Goal: Task Accomplishment & Management: Manage account settings

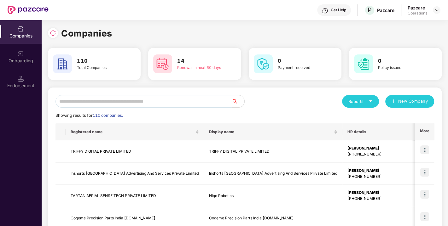
click at [124, 102] on input "text" at bounding box center [144, 101] width 176 height 13
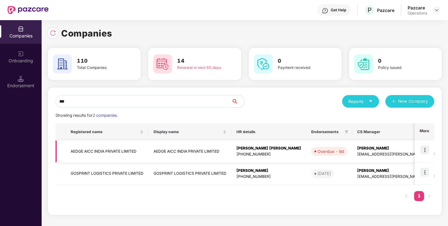
type input "***"
click at [423, 149] on img at bounding box center [424, 150] width 9 height 9
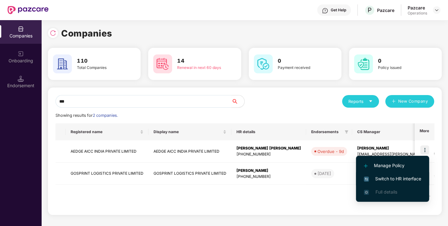
click at [388, 178] on span "Switch to HR interface" at bounding box center [392, 179] width 57 height 7
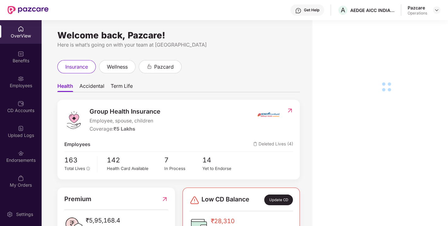
scroll to position [20, 0]
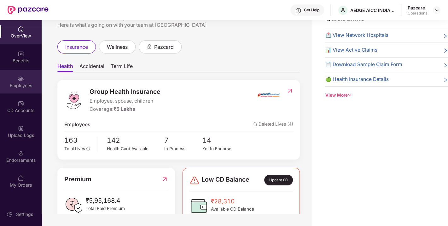
click at [12, 79] on div "Employees" at bounding box center [21, 82] width 42 height 24
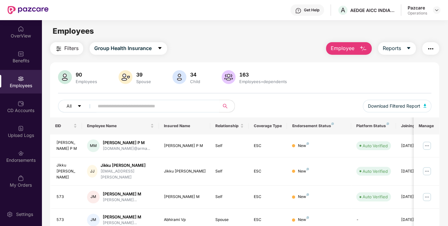
click at [71, 50] on span "Filters" at bounding box center [71, 48] width 14 height 8
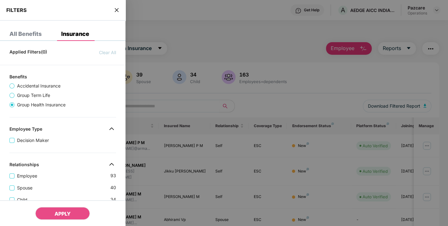
scroll to position [194, 0]
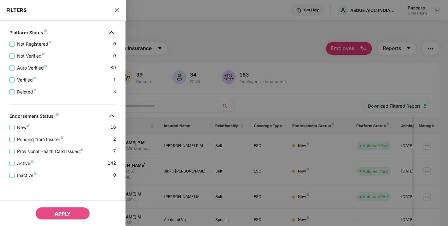
click at [48, 137] on span "Pending from Insurer" at bounding box center [40, 139] width 51 height 7
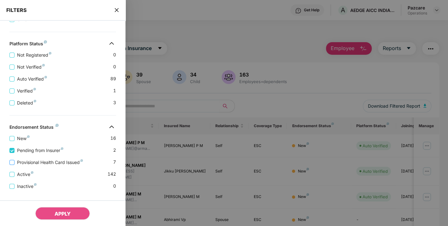
click at [51, 162] on span "Provisional Health Card Issued" at bounding box center [50, 162] width 71 height 7
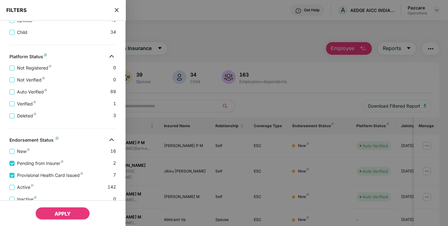
click at [65, 214] on span "APPLY" at bounding box center [63, 214] width 16 height 6
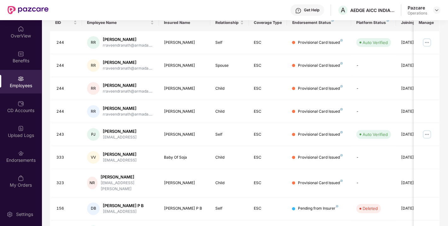
scroll to position [103, 0]
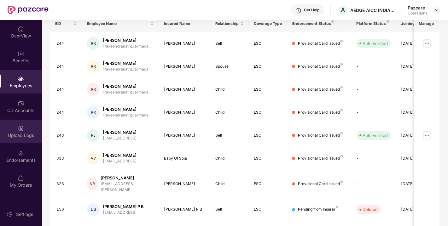
click at [10, 137] on div "Upload Logs" at bounding box center [21, 135] width 42 height 6
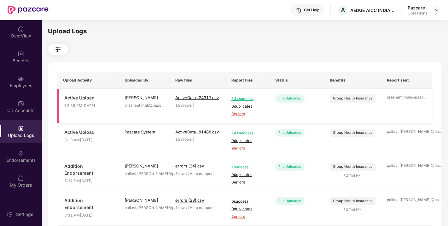
click at [241, 114] on span "9 errors" at bounding box center [247, 114] width 32 height 6
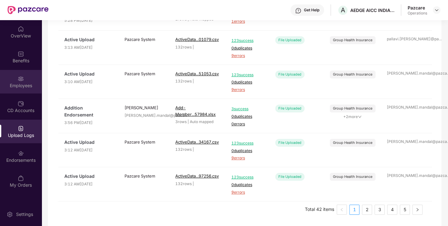
click at [13, 77] on div "Employees" at bounding box center [21, 82] width 42 height 24
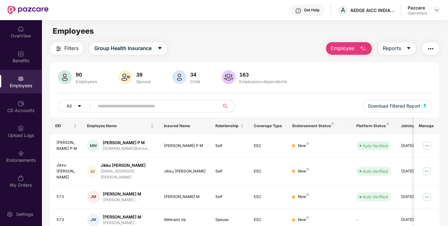
click at [70, 49] on span "Filters" at bounding box center [71, 48] width 14 height 8
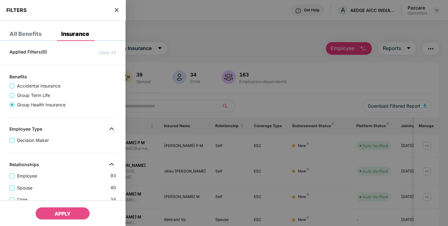
scroll to position [194, 0]
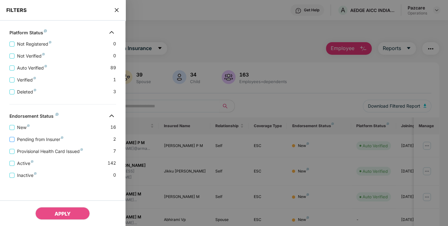
click at [42, 139] on span "Pending from Insurer" at bounding box center [40, 139] width 51 height 7
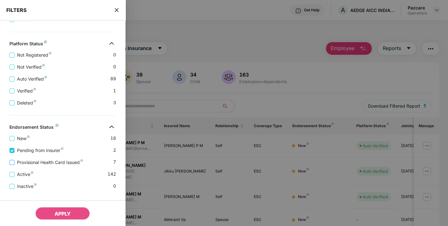
click at [47, 161] on span "Provisional Health Card Issued" at bounding box center [50, 162] width 71 height 7
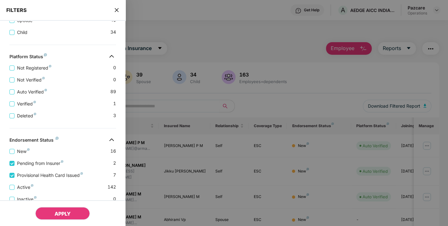
click at [64, 212] on span "APPLY" at bounding box center [63, 214] width 16 height 6
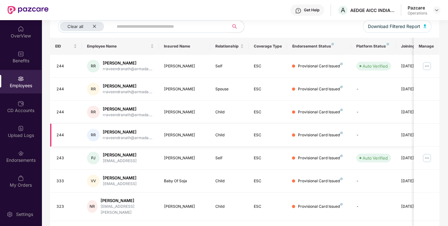
scroll to position [53, 0]
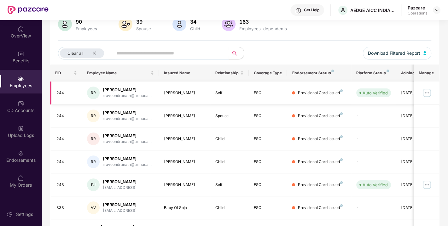
click at [170, 93] on div "Rajith Raveendranath" at bounding box center [184, 93] width 41 height 6
copy div "Rajith Raveendranath"
click at [175, 114] on div "Rekha Rajagopal" at bounding box center [184, 116] width 41 height 6
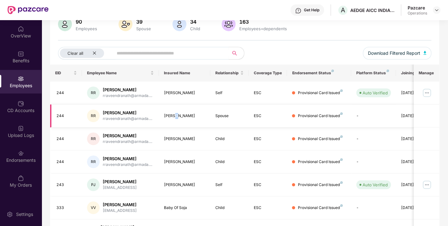
click at [175, 114] on div "Rekha Rajagopal" at bounding box center [184, 116] width 41 height 6
copy div "Rekha Rajagopal"
click at [175, 114] on div "Rekha Rajagopal" at bounding box center [184, 116] width 41 height 6
click at [167, 140] on div "Meghha Rajith" at bounding box center [184, 139] width 41 height 6
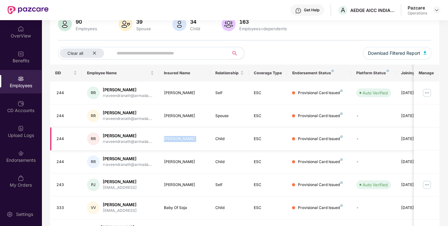
copy div "Meghha Rajith"
click at [167, 140] on div "Meghha Rajith" at bounding box center [184, 139] width 41 height 6
click at [169, 163] on div "Avijit Nair" at bounding box center [184, 162] width 41 height 6
copy div "Avijit Nair"
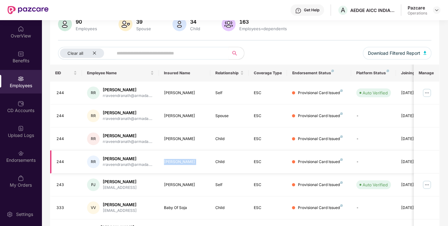
click at [169, 163] on div "Avijit Nair" at bounding box center [184, 162] width 41 height 6
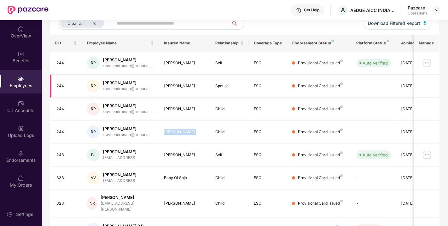
scroll to position [94, 0]
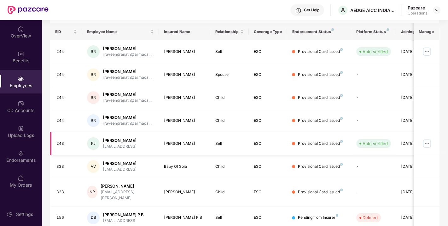
click at [175, 145] on div "Preethi Ann Jacob" at bounding box center [184, 144] width 41 height 6
copy div "Preethi Ann Jacob"
click at [175, 145] on div "Preethi Ann Jacob" at bounding box center [184, 144] width 41 height 6
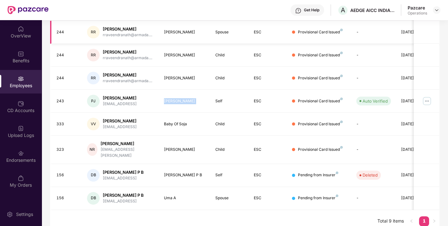
scroll to position [0, 0]
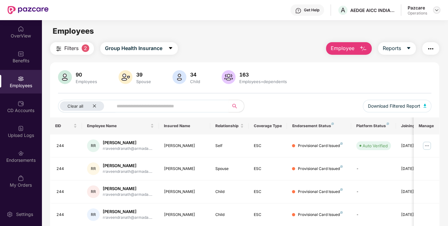
click at [438, 12] on img at bounding box center [436, 10] width 5 height 5
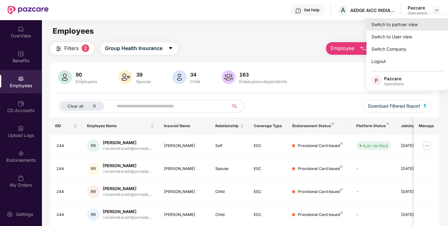
click at [411, 24] on div "Switch to partner view" at bounding box center [407, 24] width 82 height 12
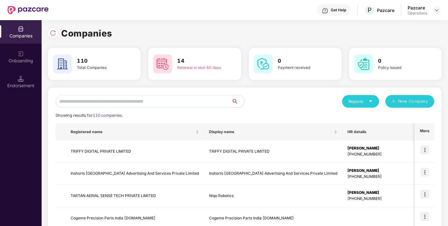
click at [188, 104] on input "text" at bounding box center [144, 101] width 176 height 13
click at [143, 103] on input "text" at bounding box center [144, 101] width 176 height 13
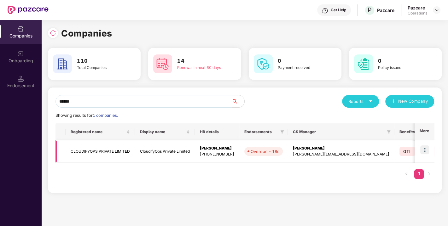
type input "******"
click at [80, 153] on td "CLOUDIFYOPS PRIVATE LIMITED" at bounding box center [100, 152] width 69 height 22
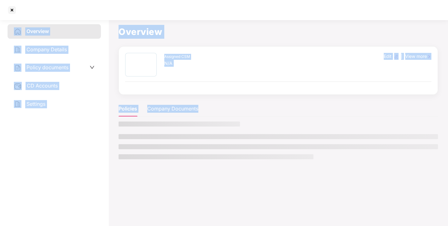
click at [80, 153] on div "Overview Company Details Policy documents CD Accounts Settings" at bounding box center [54, 121] width 93 height 195
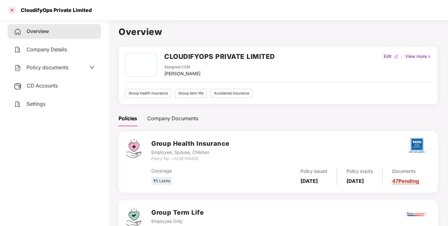
click at [11, 8] on div at bounding box center [12, 10] width 10 height 10
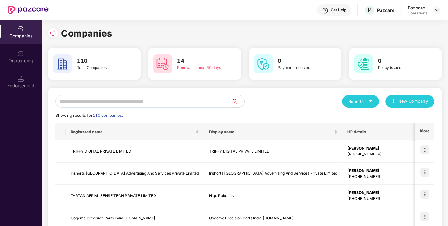
click at [195, 101] on input "text" at bounding box center [144, 101] width 176 height 13
click at [156, 103] on input "text" at bounding box center [144, 101] width 176 height 13
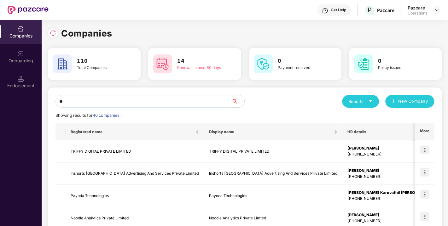
type input "*"
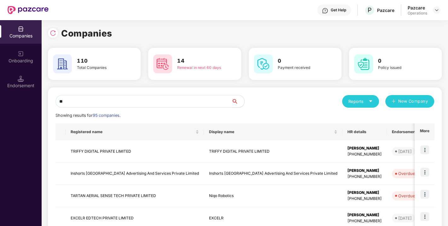
type input "*"
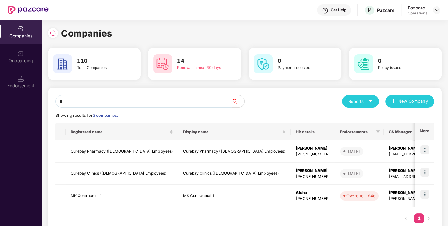
type input "*"
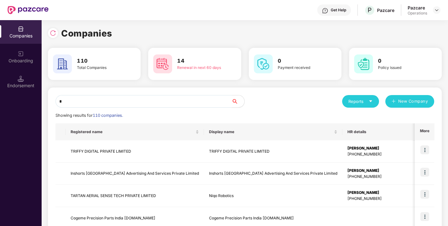
click at [156, 107] on input "*" at bounding box center [144, 101] width 176 height 13
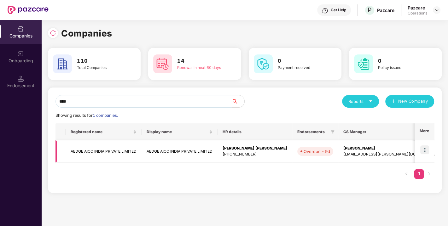
type input "****"
click at [428, 150] on img at bounding box center [424, 150] width 9 height 9
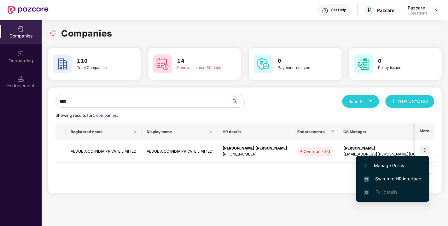
click at [396, 178] on span "Switch to HR interface" at bounding box center [392, 179] width 57 height 7
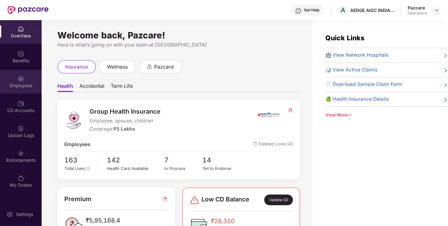
click at [29, 73] on div "Employees" at bounding box center [21, 82] width 42 height 24
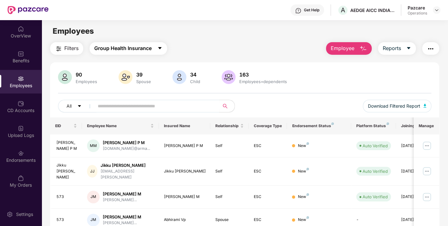
click at [113, 54] on button "Group Health Insurance" at bounding box center [129, 48] width 78 height 13
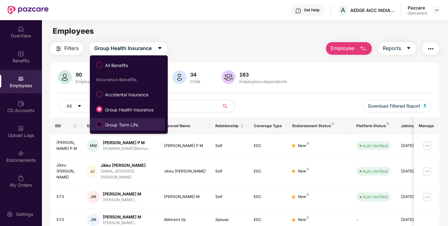
click at [120, 123] on span "Group Term Life" at bounding box center [122, 125] width 38 height 7
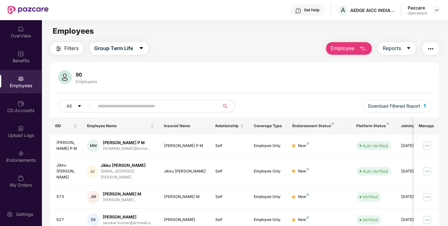
click at [72, 49] on span "Filters" at bounding box center [71, 48] width 14 height 8
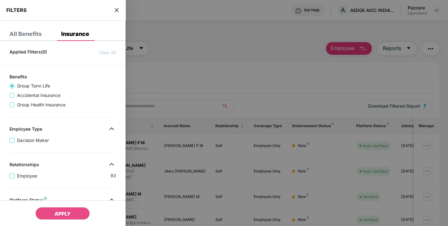
scroll to position [169, 0]
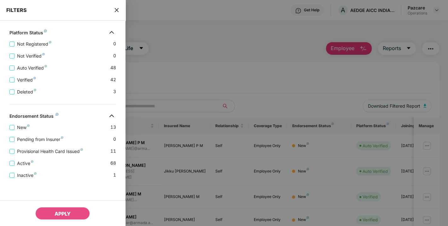
click at [115, 11] on icon "close" at bounding box center [117, 10] width 4 height 4
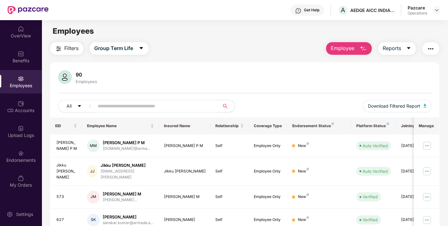
click at [430, 48] on img "button" at bounding box center [431, 49] width 8 height 8
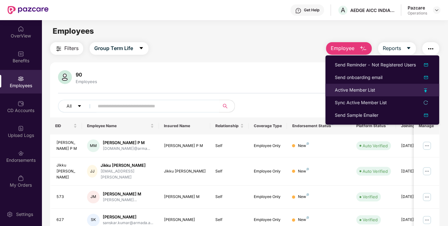
click at [346, 89] on div "Active Member List" at bounding box center [355, 90] width 40 height 7
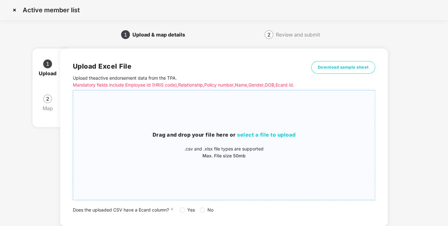
click at [243, 130] on div "Drag and drop your file here or select a file to upload .csv and .xlsx file typ…" at bounding box center [224, 146] width 302 height 100
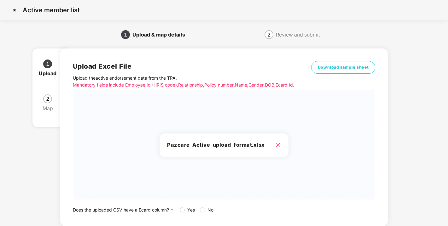
scroll to position [46, 0]
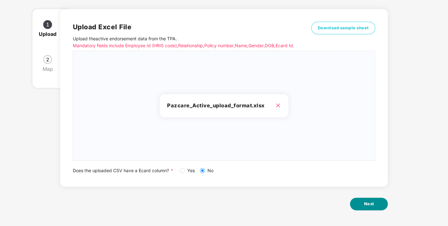
click at [365, 203] on span "Next" at bounding box center [369, 204] width 10 height 6
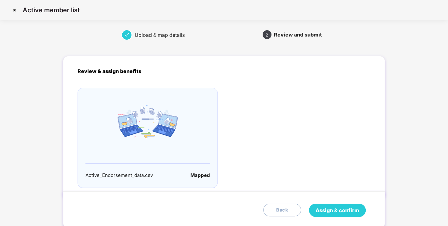
click at [346, 213] on span "Assign & confirm" at bounding box center [338, 211] width 44 height 8
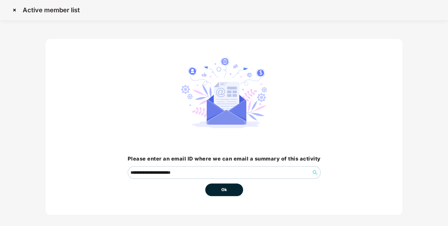
click at [226, 189] on span "Ok" at bounding box center [224, 190] width 6 height 6
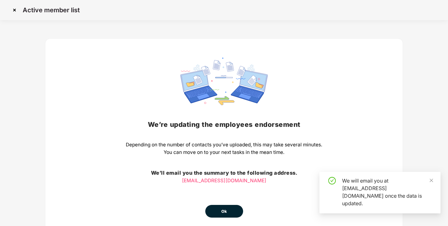
scroll to position [28, 0]
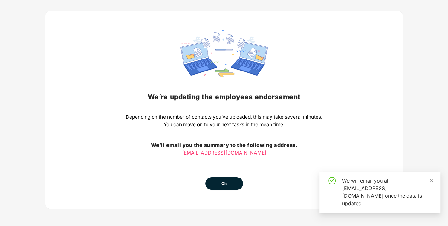
click at [226, 182] on span "Ok" at bounding box center [224, 184] width 6 height 6
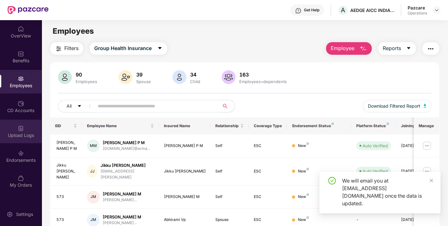
click at [15, 132] on div "Upload Logs" at bounding box center [21, 132] width 42 height 24
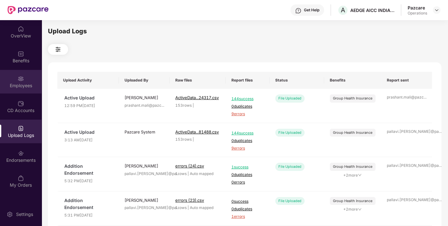
click at [17, 80] on div "Employees" at bounding box center [21, 82] width 42 height 24
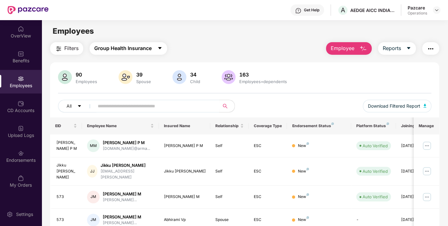
click at [114, 51] on span "Group Health Insurance" at bounding box center [122, 48] width 57 height 8
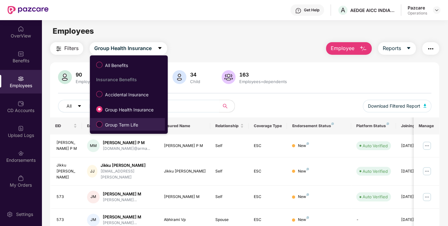
click at [113, 122] on span "Group Term Life" at bounding box center [122, 125] width 38 height 7
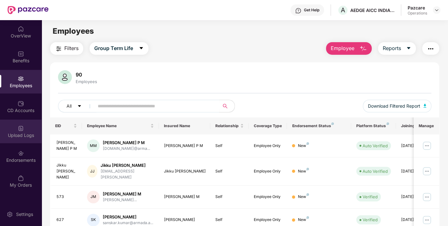
click at [13, 128] on div "Upload Logs" at bounding box center [21, 132] width 42 height 24
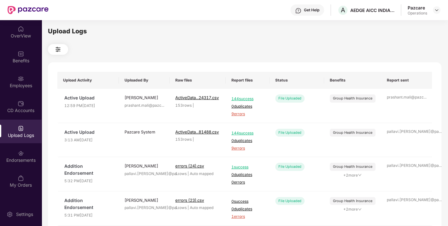
click at [12, 126] on div "Upload Logs" at bounding box center [21, 132] width 42 height 24
click at [15, 98] on div "CD Accounts" at bounding box center [21, 107] width 42 height 24
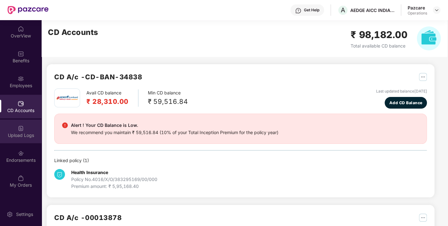
click at [12, 125] on div "Upload Logs" at bounding box center [21, 132] width 42 height 24
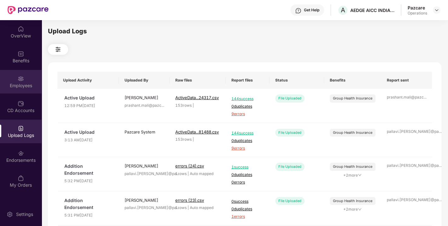
click at [20, 82] on div "Employees" at bounding box center [21, 82] width 42 height 24
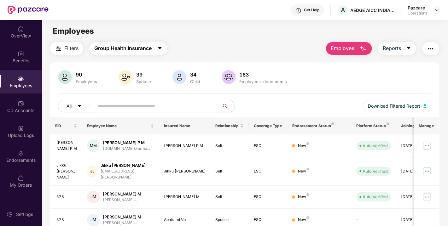
click at [122, 47] on span "Group Health Insurance" at bounding box center [122, 48] width 57 height 8
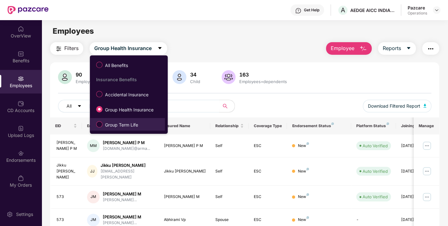
click at [116, 124] on span "Group Term Life" at bounding box center [122, 125] width 38 height 7
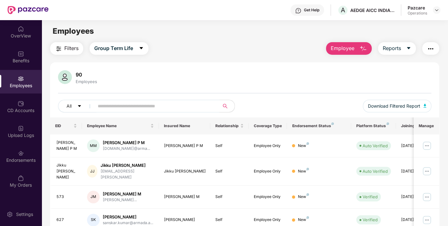
click at [127, 106] on input "text" at bounding box center [154, 106] width 113 height 9
paste input "***"
type input "***"
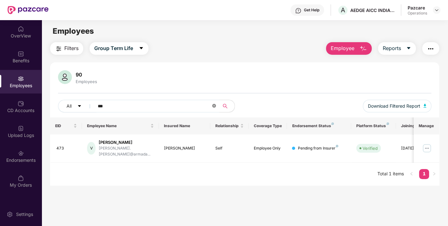
click at [214, 107] on icon "close-circle" at bounding box center [214, 106] width 4 height 4
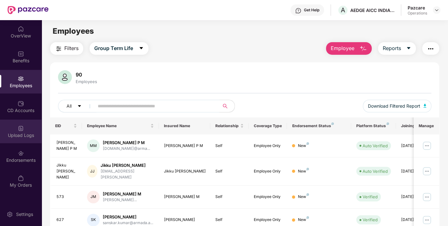
click at [13, 132] on div "Upload Logs" at bounding box center [21, 135] width 42 height 6
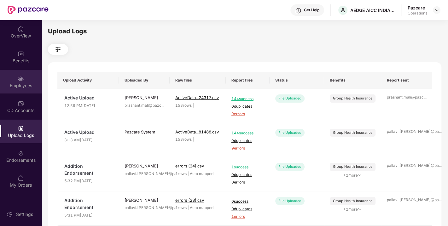
click at [29, 79] on div "Employees" at bounding box center [21, 82] width 42 height 24
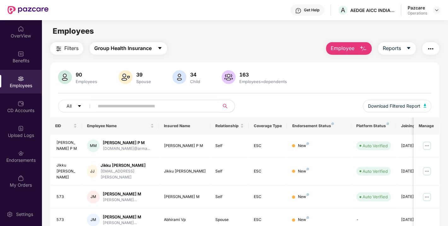
click at [120, 46] on span "Group Health Insurance" at bounding box center [122, 48] width 57 height 8
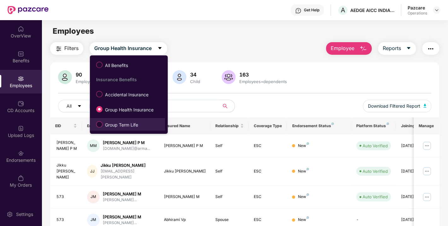
click at [119, 121] on label "Group Term Life" at bounding box center [118, 124] width 51 height 11
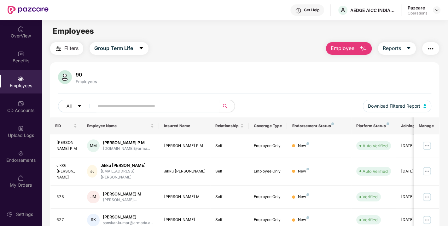
click at [428, 49] on img "button" at bounding box center [431, 49] width 8 height 8
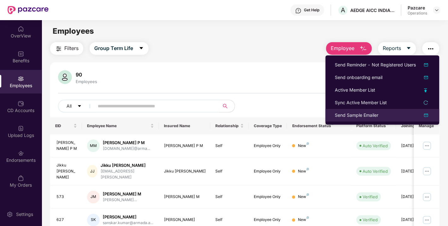
click at [348, 112] on div "Send Sample Emailer" at bounding box center [357, 115] width 44 height 7
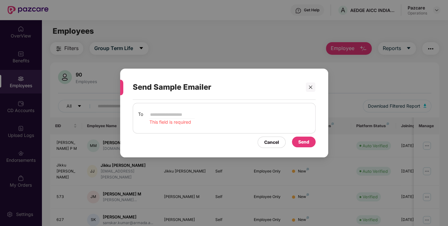
click at [303, 90] on div at bounding box center [307, 87] width 15 height 9
click at [310, 88] on icon "close" at bounding box center [310, 86] width 3 height 3
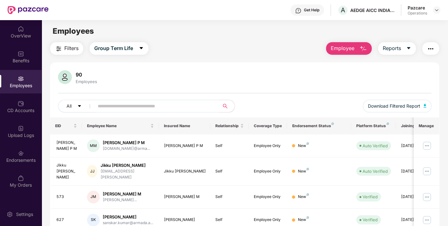
click at [429, 52] on img "button" at bounding box center [431, 49] width 8 height 8
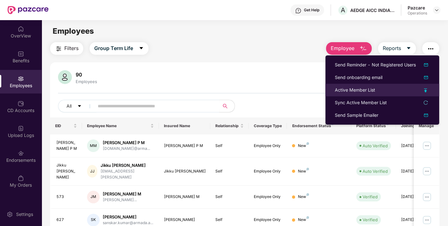
click at [350, 87] on div "Active Member List" at bounding box center [355, 90] width 40 height 7
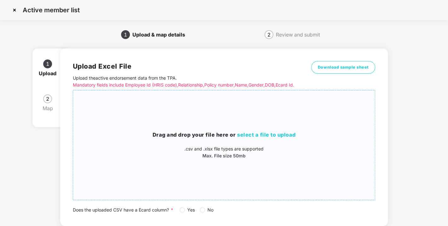
click at [261, 119] on div "Drag and drop your file here or select a file to upload .csv and .xlsx file typ…" at bounding box center [224, 146] width 302 height 100
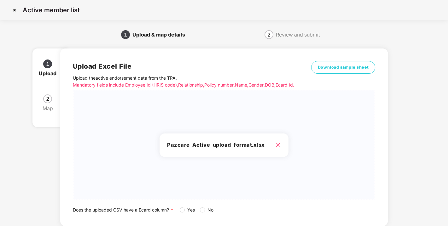
scroll to position [46, 0]
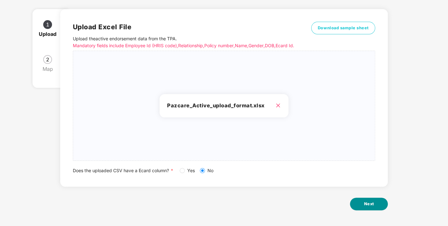
click at [368, 207] on span "Next" at bounding box center [369, 204] width 10 height 6
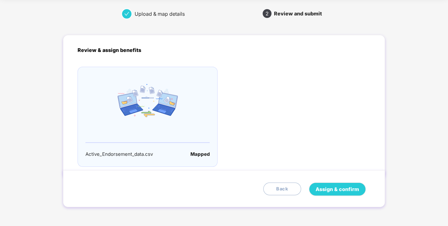
scroll to position [0, 0]
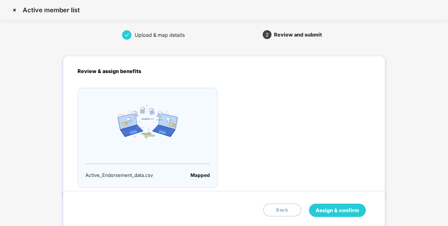
click at [340, 208] on span "Assign & confirm" at bounding box center [338, 211] width 44 height 8
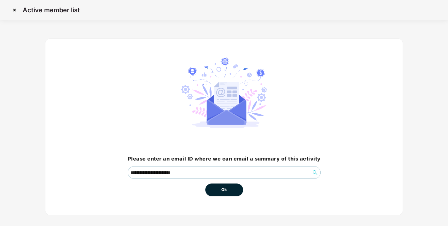
click at [223, 188] on span "Ok" at bounding box center [224, 190] width 6 height 6
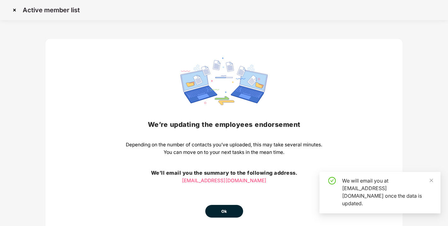
scroll to position [28, 0]
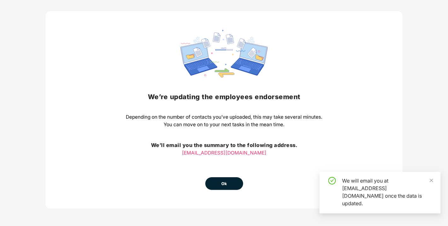
click at [227, 181] on button "Ok" at bounding box center [224, 184] width 38 height 13
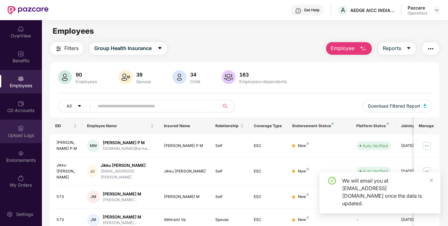
click at [17, 130] on div "Upload Logs" at bounding box center [21, 132] width 42 height 24
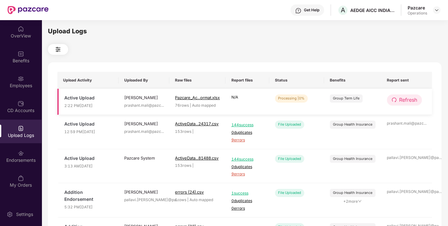
click at [406, 99] on span "Refresh" at bounding box center [408, 100] width 18 height 8
click at [406, 99] on span "Refresh" at bounding box center [409, 100] width 18 height 8
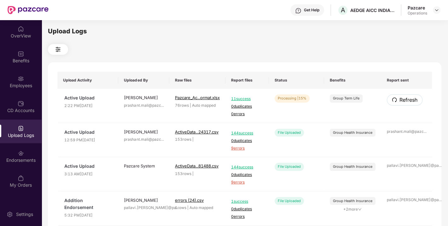
click at [406, 99] on span "Refresh" at bounding box center [409, 100] width 18 height 8
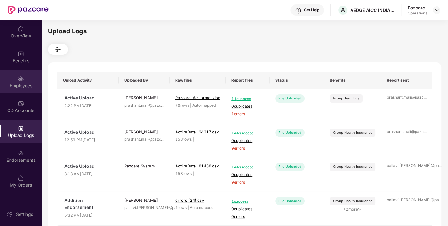
click at [32, 85] on div "Employees" at bounding box center [21, 86] width 42 height 6
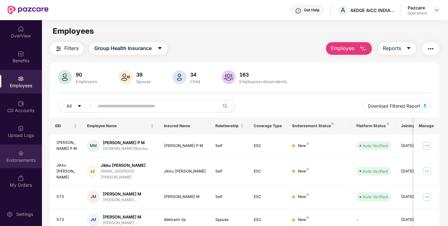
click at [19, 165] on div "Endorsements" at bounding box center [21, 157] width 42 height 24
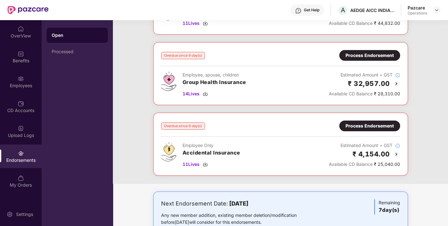
scroll to position [73, 0]
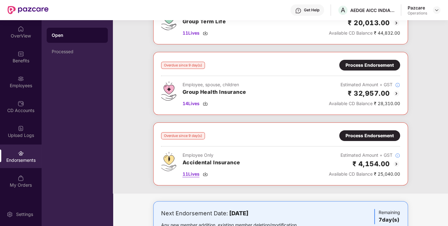
click at [192, 175] on span "11 Lives" at bounding box center [191, 174] width 17 height 7
click at [356, 132] on div "Process Endorsement" at bounding box center [370, 135] width 48 height 7
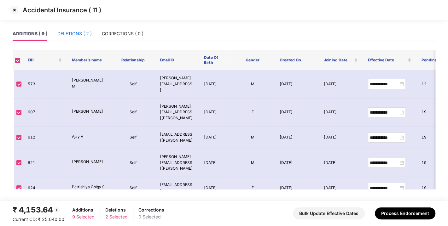
click at [73, 37] on div "DELETIONS ( 2 )" at bounding box center [74, 33] width 34 height 7
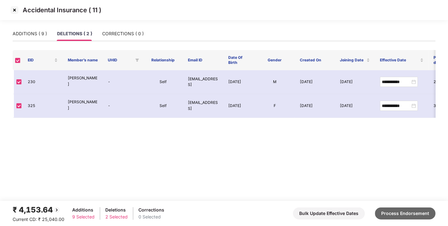
click at [392, 212] on button "Process Endorsement" at bounding box center [405, 214] width 61 height 12
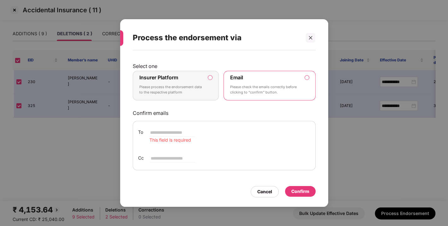
click at [196, 79] on div "Insurer Platform Please process the endorsement data to the respective platform" at bounding box center [171, 85] width 64 height 23
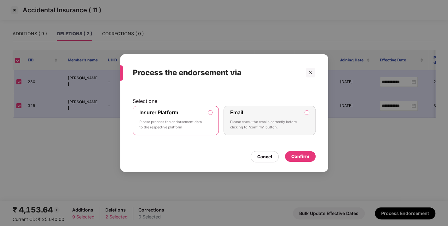
click at [301, 154] on div "Confirm" at bounding box center [300, 156] width 18 height 7
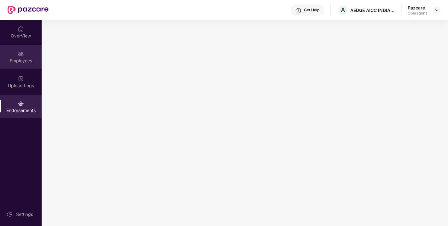
click at [24, 54] on div "Employees" at bounding box center [21, 57] width 42 height 24
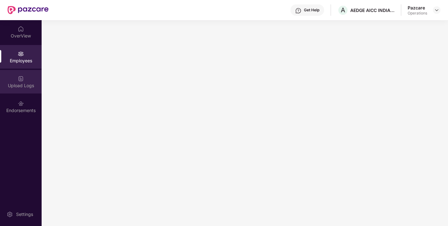
click at [12, 81] on div "Upload Logs" at bounding box center [21, 82] width 42 height 24
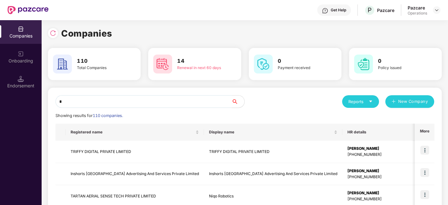
click at [211, 105] on input "*" at bounding box center [144, 101] width 176 height 13
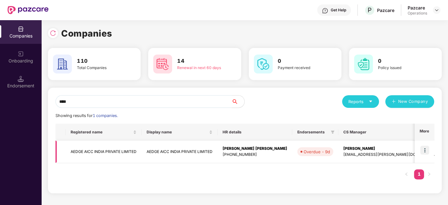
type input "****"
click at [423, 151] on img at bounding box center [424, 150] width 9 height 9
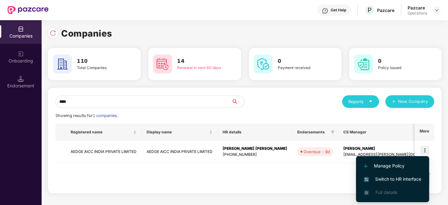
click at [389, 180] on span "Switch to HR interface" at bounding box center [392, 179] width 57 height 7
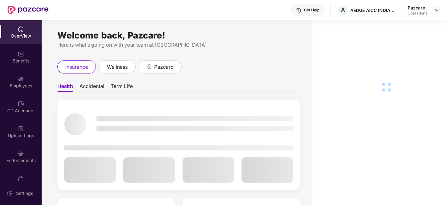
scroll to position [13, 0]
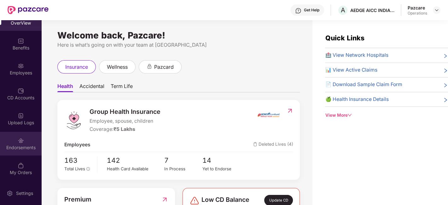
click at [12, 139] on div "Endorsements" at bounding box center [21, 144] width 42 height 24
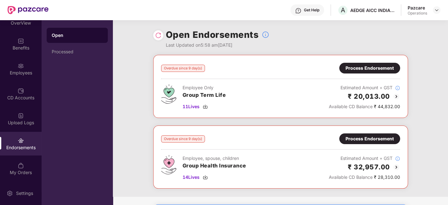
scroll to position [28, 0]
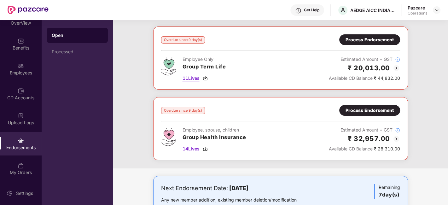
click at [189, 78] on span "11 Lives" at bounding box center [191, 78] width 17 height 7
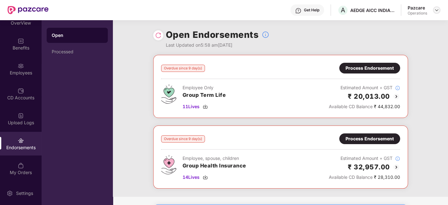
click at [437, 10] on img at bounding box center [436, 10] width 5 height 5
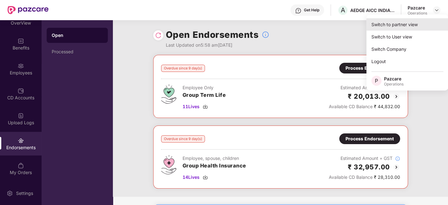
click at [400, 25] on div "Switch to partner view" at bounding box center [407, 24] width 82 height 12
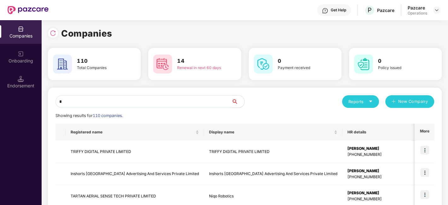
click at [147, 101] on input "*" at bounding box center [144, 101] width 176 height 13
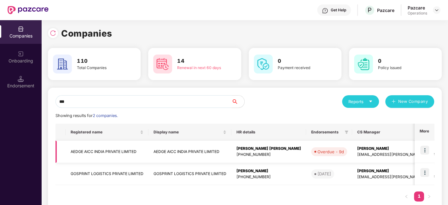
type input "***"
click at [106, 152] on td "AEDGE AICC INDIA PRIVATE LIMITED" at bounding box center [107, 152] width 83 height 22
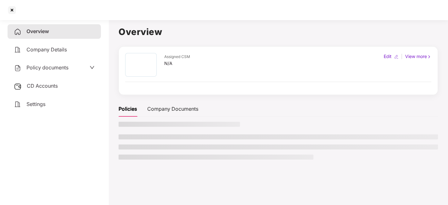
click at [41, 86] on span "CD Accounts" at bounding box center [42, 86] width 31 height 6
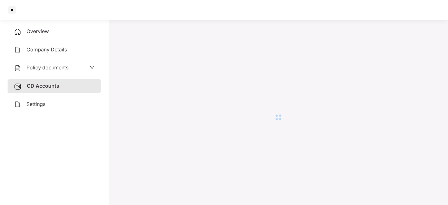
click at [39, 49] on span "Company Details" at bounding box center [46, 49] width 40 height 6
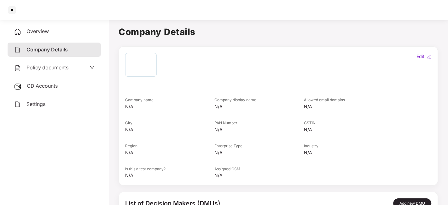
click at [44, 86] on span "CD Accounts" at bounding box center [42, 86] width 31 height 6
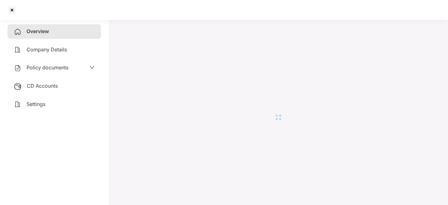
click at [63, 65] on span "Policy documents" at bounding box center [47, 67] width 42 height 6
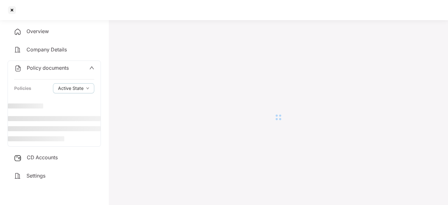
click at [63, 65] on span "Policy documents" at bounding box center [48, 68] width 42 height 6
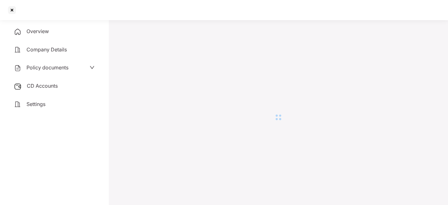
click at [50, 84] on span "CD Accounts" at bounding box center [42, 86] width 31 height 6
click at [10, 9] on div at bounding box center [12, 10] width 10 height 10
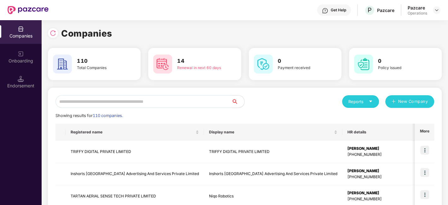
click at [186, 103] on input "text" at bounding box center [144, 101] width 176 height 13
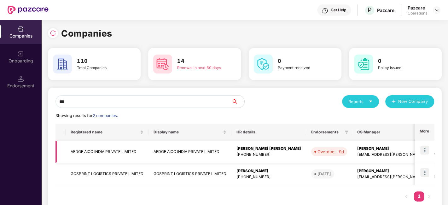
type input "***"
click at [123, 150] on td "AEDGE AICC INDIA PRIVATE LIMITED" at bounding box center [107, 152] width 83 height 22
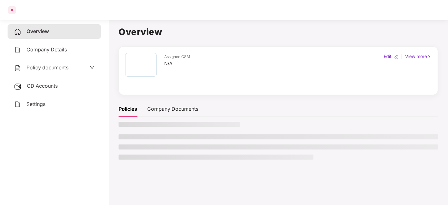
click at [11, 10] on div at bounding box center [12, 10] width 10 height 10
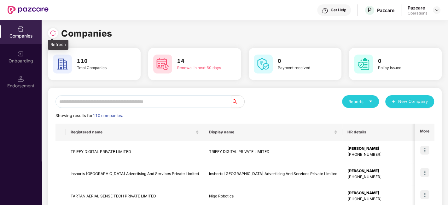
click at [53, 33] on img at bounding box center [53, 33] width 6 height 6
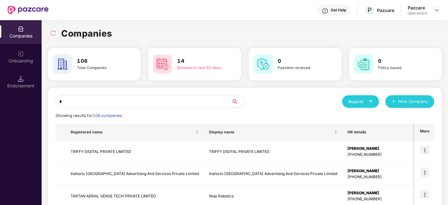
click at [102, 102] on input "*" at bounding box center [144, 101] width 176 height 13
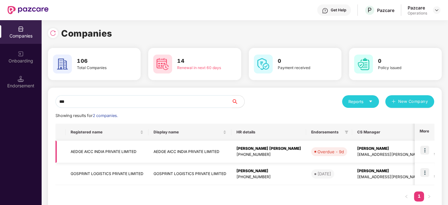
type input "***"
click at [86, 149] on td "AEDGE AICC INDIA PRIVATE LIMITED" at bounding box center [107, 152] width 83 height 22
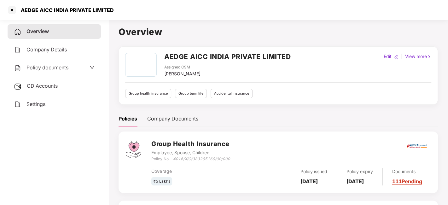
click at [42, 83] on span "CD Accounts" at bounding box center [42, 86] width 31 height 6
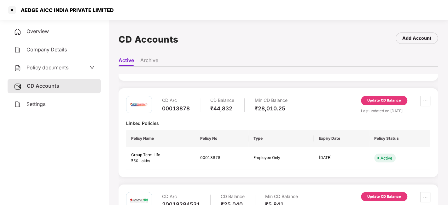
scroll to position [81, 0]
click at [377, 102] on div "Update CD Balance" at bounding box center [384, 101] width 34 height 6
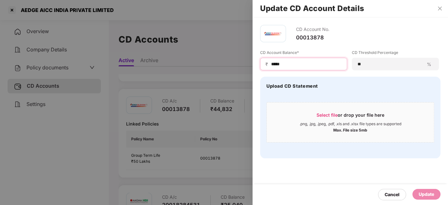
click at [291, 61] on input "*****" at bounding box center [306, 64] width 71 height 7
type input "*"
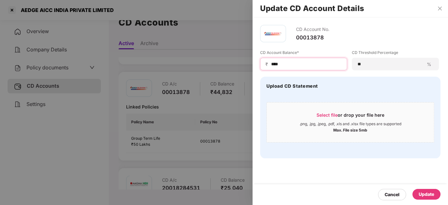
type input "****"
click at [423, 196] on div "Update" at bounding box center [426, 194] width 15 height 7
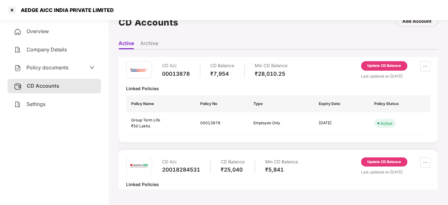
scroll to position [0, 0]
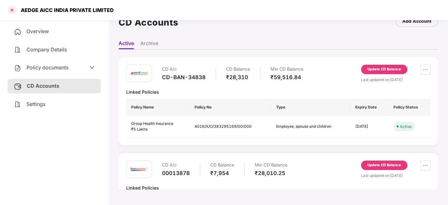
click at [13, 10] on div at bounding box center [12, 10] width 10 height 10
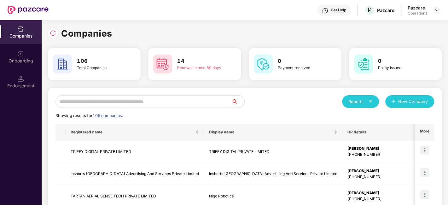
click at [113, 107] on input "text" at bounding box center [144, 101] width 176 height 13
click at [114, 106] on input "*" at bounding box center [144, 101] width 176 height 13
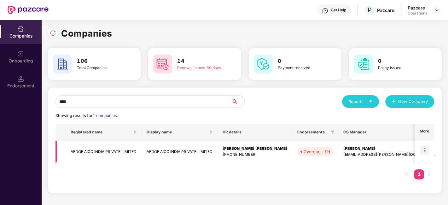
type input "****"
click at [426, 149] on img at bounding box center [424, 150] width 9 height 9
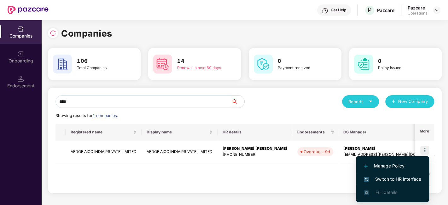
click at [390, 176] on span "Switch to HR interface" at bounding box center [392, 179] width 57 height 7
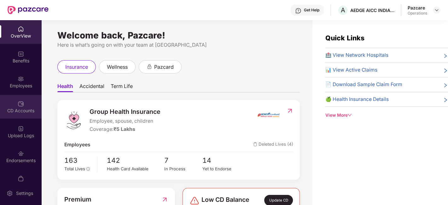
scroll to position [13, 0]
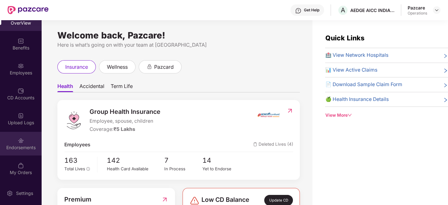
click at [13, 141] on div "Endorsements" at bounding box center [21, 144] width 42 height 24
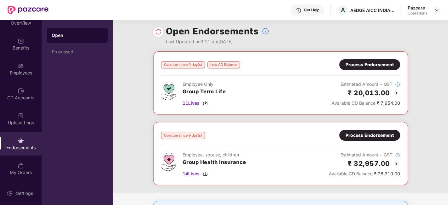
scroll to position [3, 0]
click at [441, 11] on header "Get Help A AEDGE AICC INDIA PRIVATE LIMITED Pazcare Operations" at bounding box center [224, 10] width 448 height 20
click at [436, 9] on img at bounding box center [436, 10] width 5 height 5
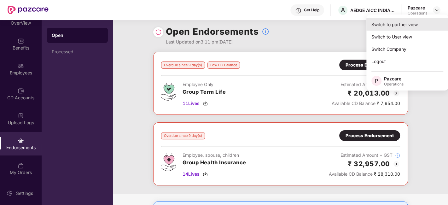
click at [397, 28] on div "Switch to partner view" at bounding box center [407, 24] width 82 height 12
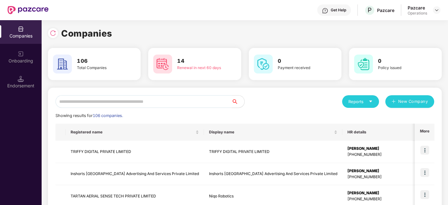
click at [182, 97] on input "text" at bounding box center [144, 101] width 176 height 13
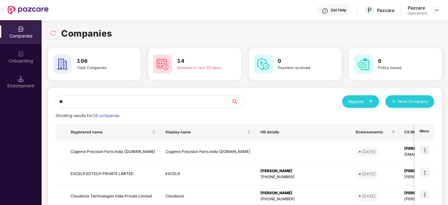
type input "*"
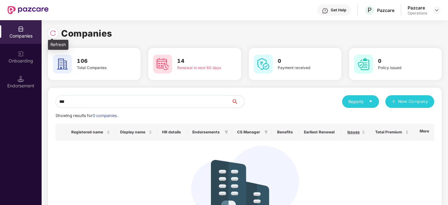
click at [52, 30] on img at bounding box center [53, 33] width 6 height 6
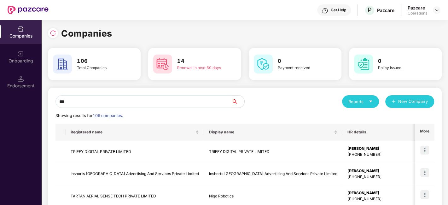
click at [107, 102] on input "***" at bounding box center [144, 101] width 176 height 13
type input "*"
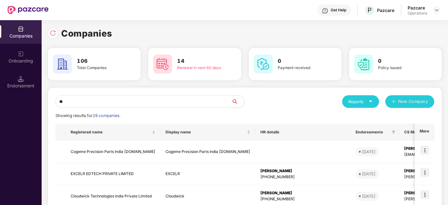
type input "*"
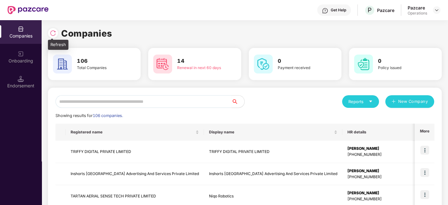
click at [53, 31] on img at bounding box center [53, 33] width 6 height 6
click at [55, 34] on img at bounding box center [53, 33] width 6 height 6
click at [121, 102] on input "text" at bounding box center [144, 101] width 176 height 13
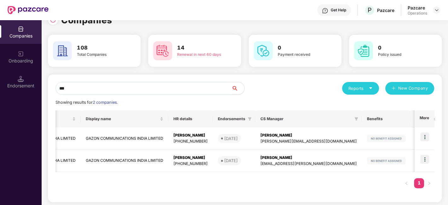
scroll to position [0, 73]
type input "***"
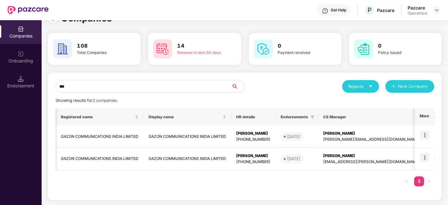
scroll to position [0, 0]
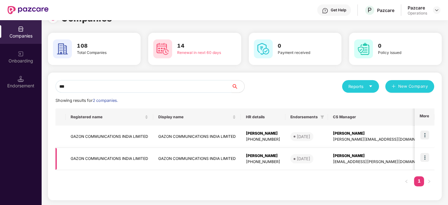
click at [100, 157] on td "GAZON COMMUNICATIONS INDIA LIMITED" at bounding box center [110, 159] width 88 height 22
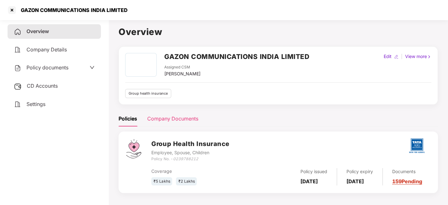
scroll to position [17, 0]
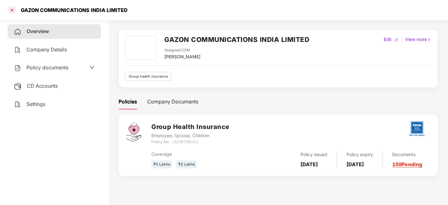
click at [10, 9] on div at bounding box center [12, 10] width 10 height 10
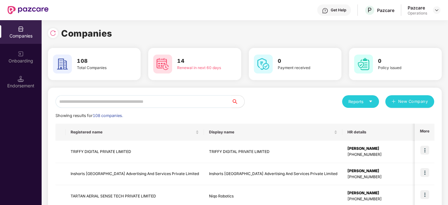
scroll to position [0, 0]
click at [118, 103] on input "text" at bounding box center [144, 101] width 176 height 13
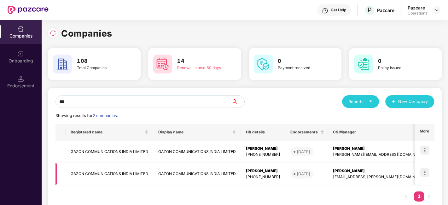
type input "***"
click at [99, 173] on td "GAZON COMMUNICATIONS INDIA LIMITED" at bounding box center [110, 174] width 88 height 22
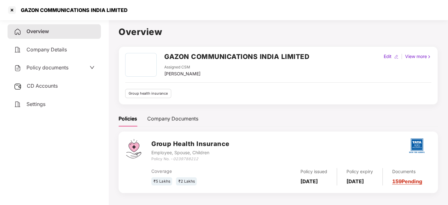
scroll to position [17, 0]
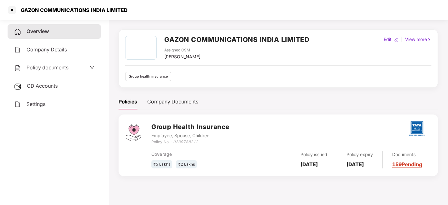
click at [23, 86] on div "CD Accounts" at bounding box center [54, 86] width 93 height 15
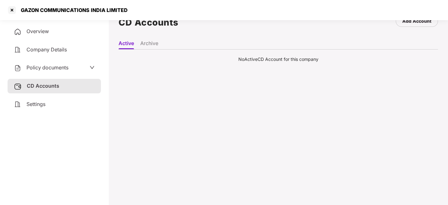
click at [51, 67] on span "Policy documents" at bounding box center [47, 67] width 42 height 6
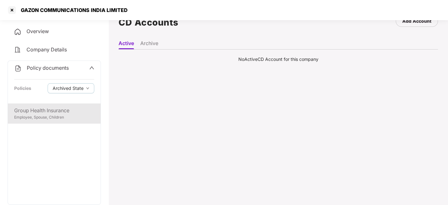
click at [45, 111] on div "Group Health Insurance" at bounding box center [54, 111] width 80 height 8
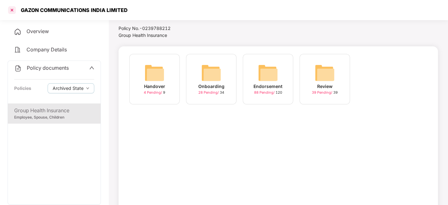
click at [10, 12] on div at bounding box center [12, 10] width 10 height 10
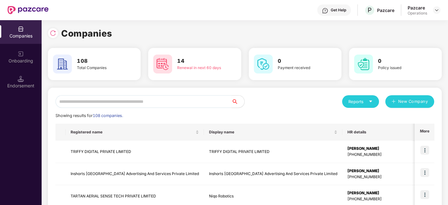
scroll to position [0, 0]
click at [124, 101] on input "text" at bounding box center [144, 101] width 176 height 13
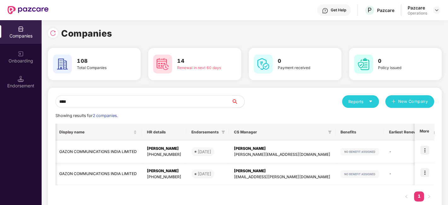
scroll to position [0, 107]
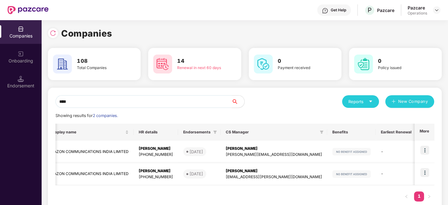
type input "****"
click at [426, 171] on img at bounding box center [424, 172] width 9 height 9
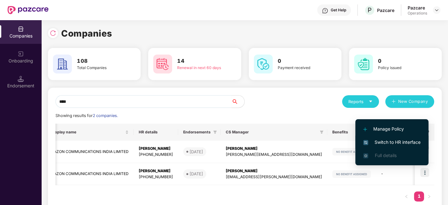
click at [389, 140] on span "Switch to HR interface" at bounding box center [391, 142] width 57 height 7
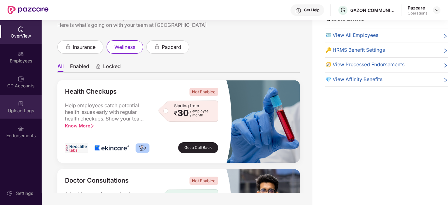
scroll to position [0, 0]
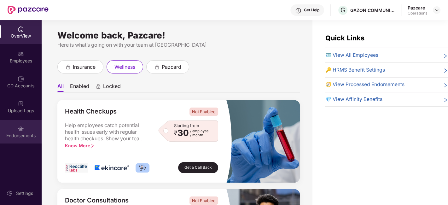
click at [5, 132] on div "Endorsements" at bounding box center [21, 135] width 42 height 6
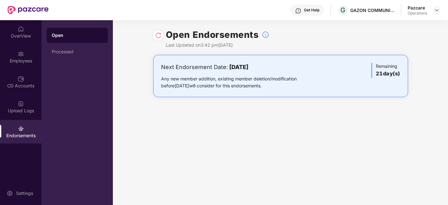
click at [157, 35] on img at bounding box center [158, 35] width 6 height 6
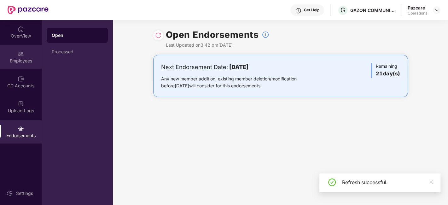
click at [12, 58] on div "Employees" at bounding box center [21, 61] width 42 height 6
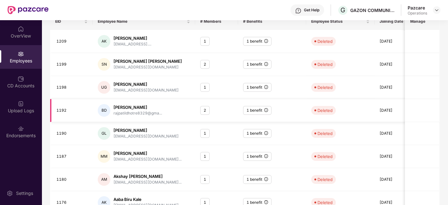
scroll to position [166, 0]
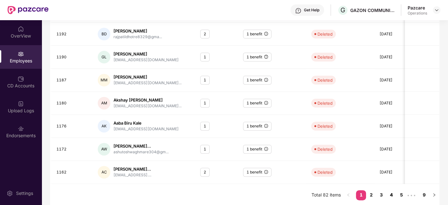
click at [390, 192] on link "4" at bounding box center [391, 194] width 10 height 9
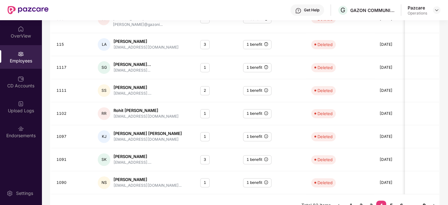
click at [426, 201] on link "9" at bounding box center [424, 205] width 10 height 9
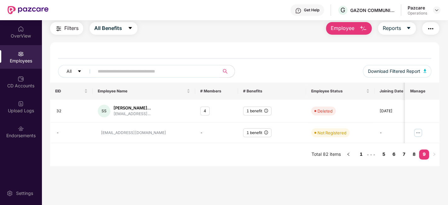
scroll to position [20, 0]
click at [393, 155] on link "6" at bounding box center [394, 154] width 10 height 9
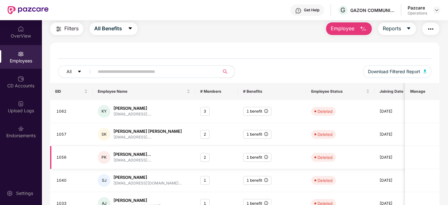
scroll to position [166, 0]
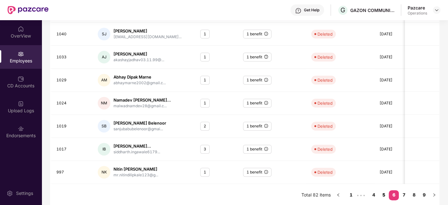
click at [382, 190] on link "5" at bounding box center [384, 194] width 10 height 9
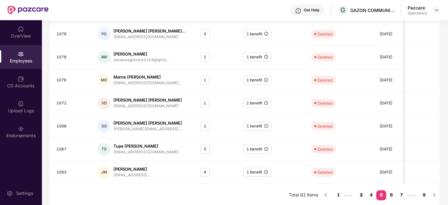
click at [360, 193] on link "3" at bounding box center [361, 194] width 10 height 9
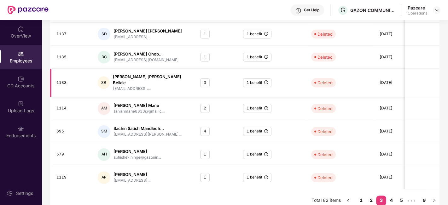
scroll to position [0, 0]
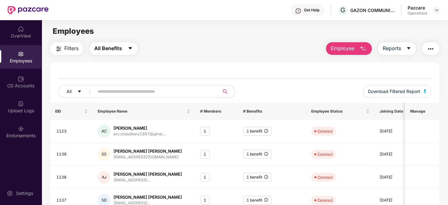
click at [126, 47] on button "All Benefits" at bounding box center [114, 48] width 48 height 13
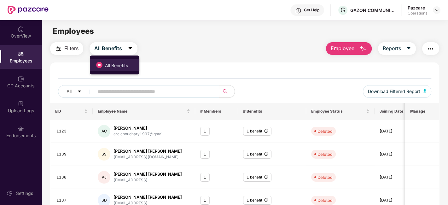
click at [118, 64] on span "All Benefits" at bounding box center [117, 65] width 28 height 7
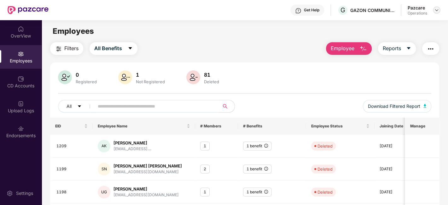
click at [436, 9] on img at bounding box center [436, 10] width 5 height 5
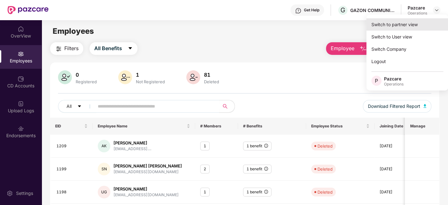
click at [399, 24] on div "Switch to partner view" at bounding box center [407, 24] width 82 height 12
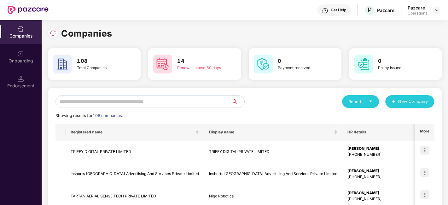
click at [212, 99] on input "text" at bounding box center [144, 101] width 176 height 13
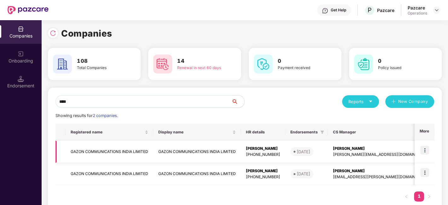
type input "****"
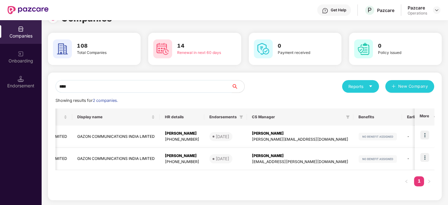
scroll to position [0, 80]
click at [118, 161] on td "GAZON COMMUNICATIONS INDIA LIMITED" at bounding box center [117, 159] width 88 height 22
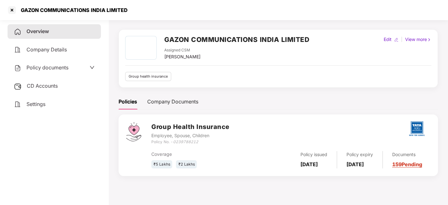
scroll to position [0, 0]
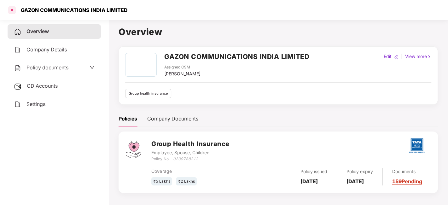
click at [11, 9] on div at bounding box center [12, 10] width 10 height 10
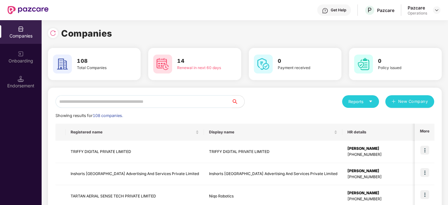
click at [104, 102] on input "text" at bounding box center [144, 101] width 176 height 13
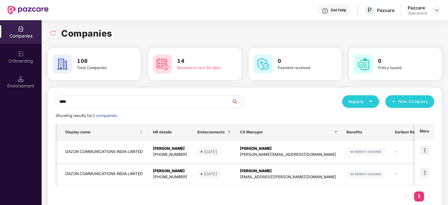
scroll to position [0, 95]
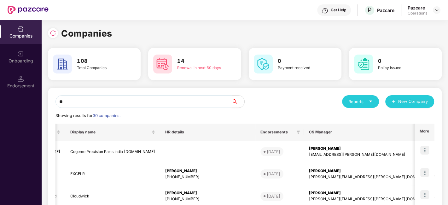
type input "*"
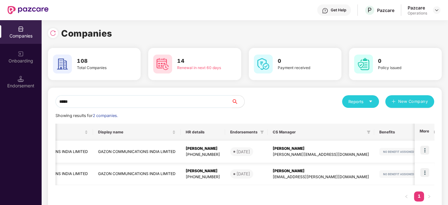
scroll to position [0, 0]
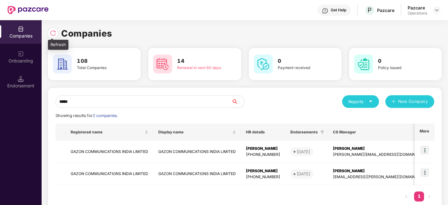
click at [53, 34] on img at bounding box center [53, 33] width 6 height 6
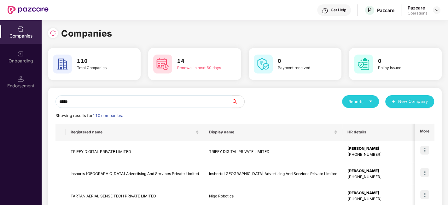
click at [97, 101] on input "*****" at bounding box center [144, 101] width 176 height 13
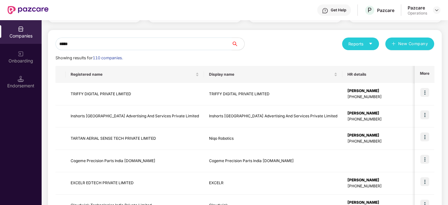
scroll to position [58, 0]
click at [87, 44] on input "*****" at bounding box center [144, 43] width 176 height 13
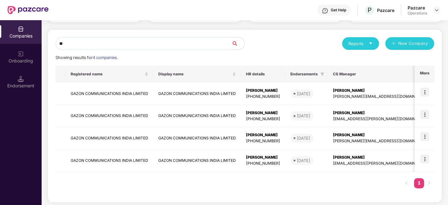
type input "*"
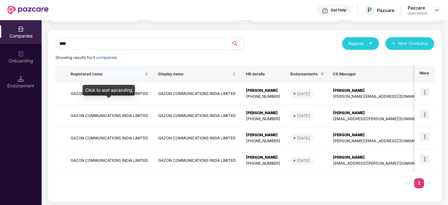
scroll to position [0, 0]
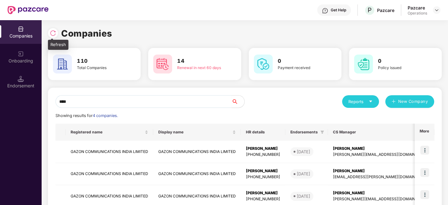
click at [52, 33] on img at bounding box center [53, 33] width 6 height 6
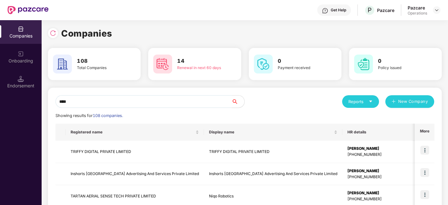
click at [123, 101] on input "****" at bounding box center [144, 101] width 176 height 13
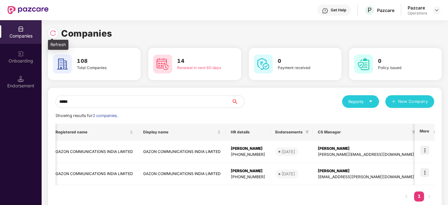
click at [54, 28] on div at bounding box center [53, 33] width 10 height 10
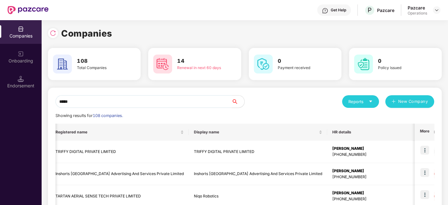
click at [114, 102] on input "*****" at bounding box center [144, 101] width 176 height 13
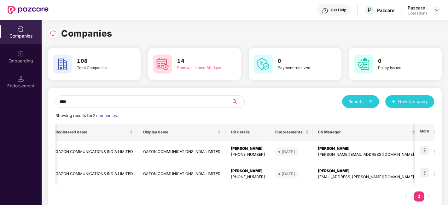
type input "*****"
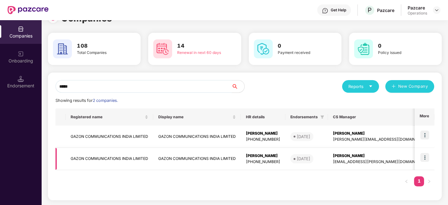
scroll to position [0, 132]
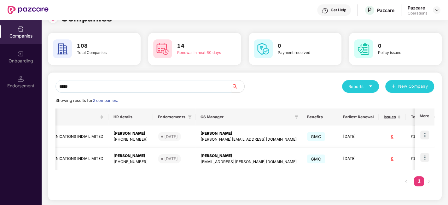
click at [423, 155] on img at bounding box center [424, 157] width 9 height 9
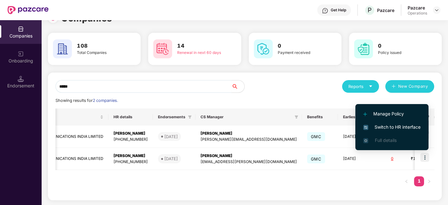
click at [388, 125] on span "Switch to HR interface" at bounding box center [391, 127] width 57 height 7
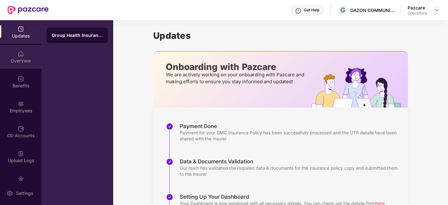
click at [17, 57] on div "OverView" at bounding box center [21, 57] width 42 height 24
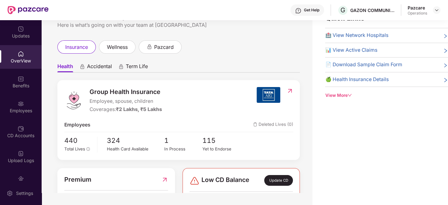
scroll to position [0, 0]
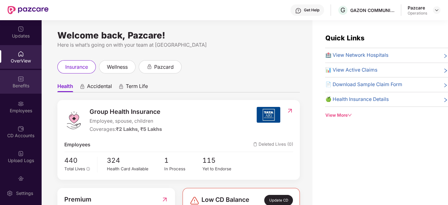
click at [12, 81] on div "Benefits" at bounding box center [21, 82] width 42 height 24
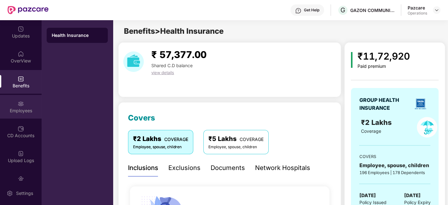
click at [14, 107] on div "Employees" at bounding box center [21, 107] width 42 height 24
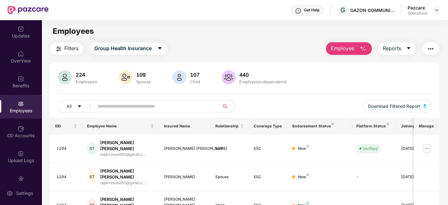
scroll to position [38, 0]
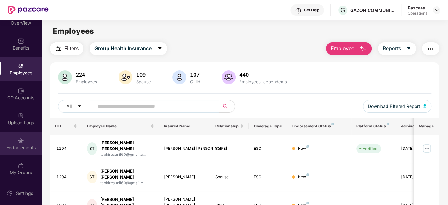
click at [13, 142] on div "Endorsements" at bounding box center [21, 144] width 42 height 24
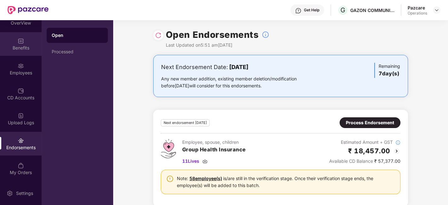
scroll to position [0, 0]
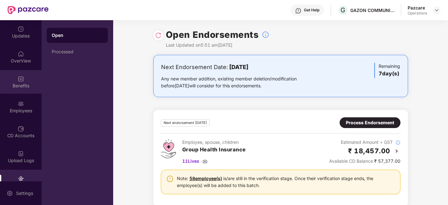
click at [13, 89] on div "Benefits" at bounding box center [21, 82] width 42 height 24
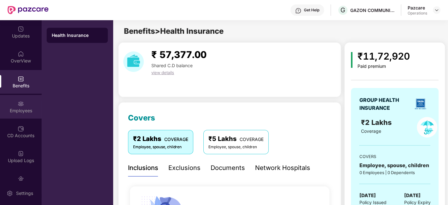
click at [15, 104] on div "Employees" at bounding box center [21, 107] width 42 height 24
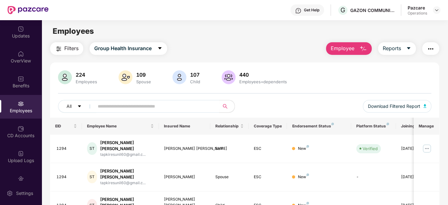
click at [67, 51] on span "Filters" at bounding box center [71, 48] width 14 height 8
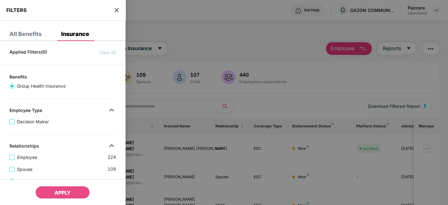
scroll to position [196, 0]
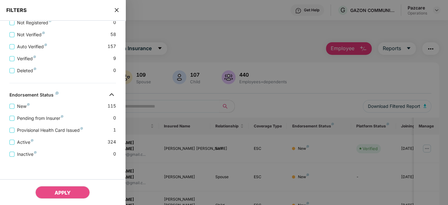
click at [115, 9] on icon "close" at bounding box center [116, 10] width 5 height 5
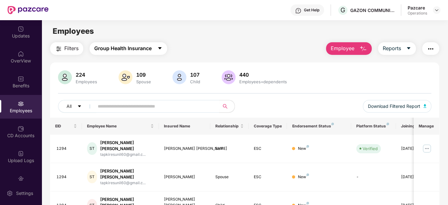
click at [159, 46] on icon "caret-down" at bounding box center [159, 48] width 5 height 5
click at [66, 48] on span "Filters" at bounding box center [71, 48] width 14 height 8
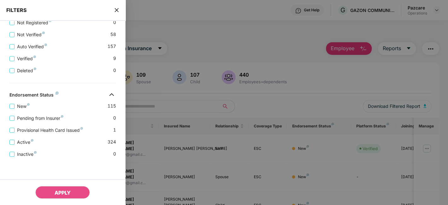
click at [117, 10] on icon "close" at bounding box center [116, 10] width 5 height 5
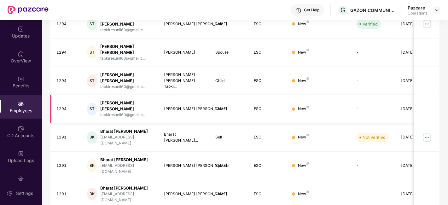
scroll to position [125, 0]
